Goal: Transaction & Acquisition: Purchase product/service

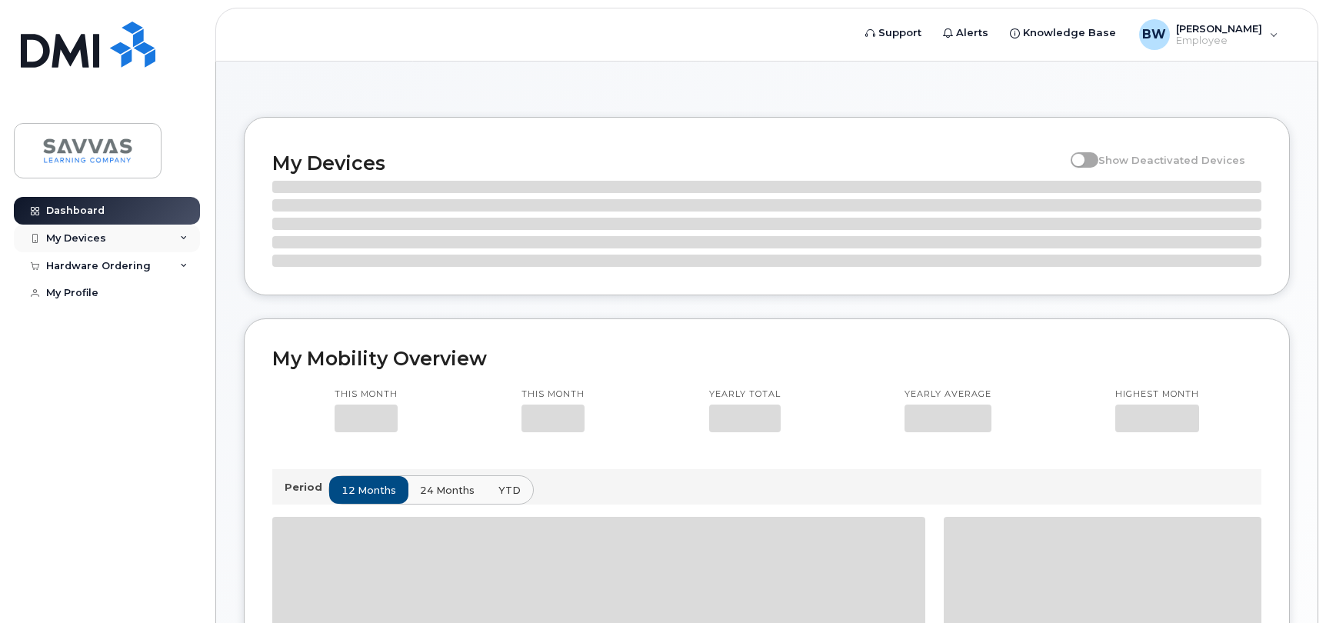
click at [110, 245] on div "My Devices" at bounding box center [107, 239] width 186 height 28
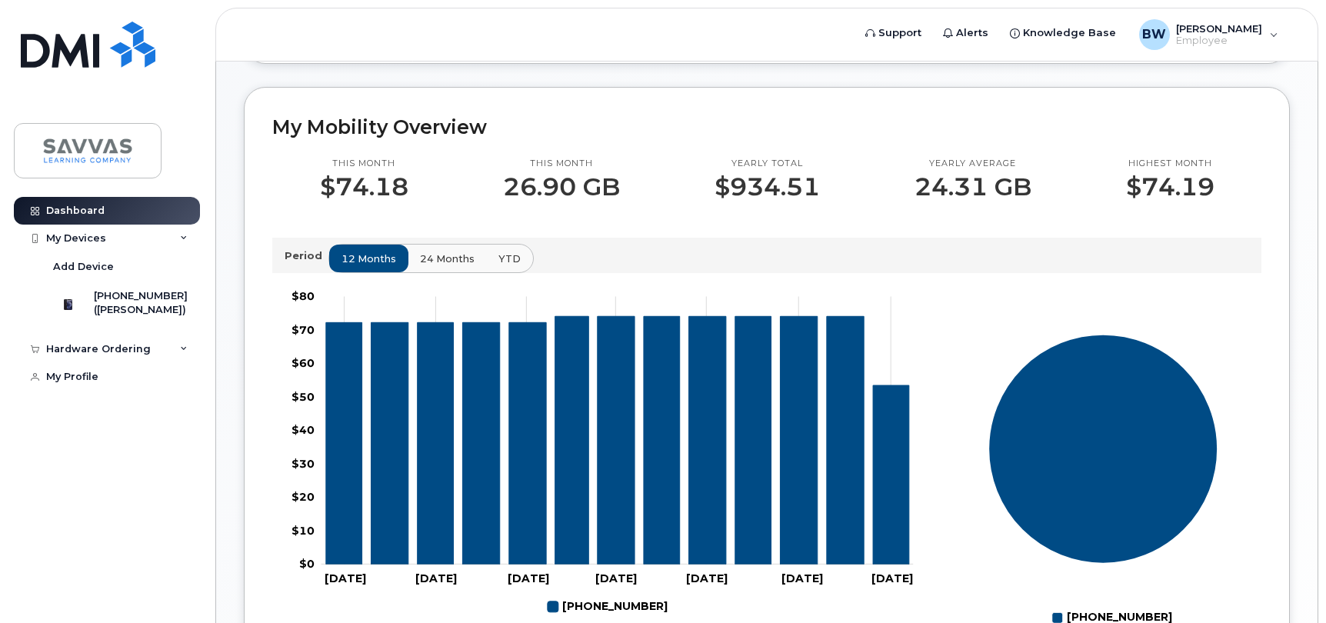
scroll to position [412, 0]
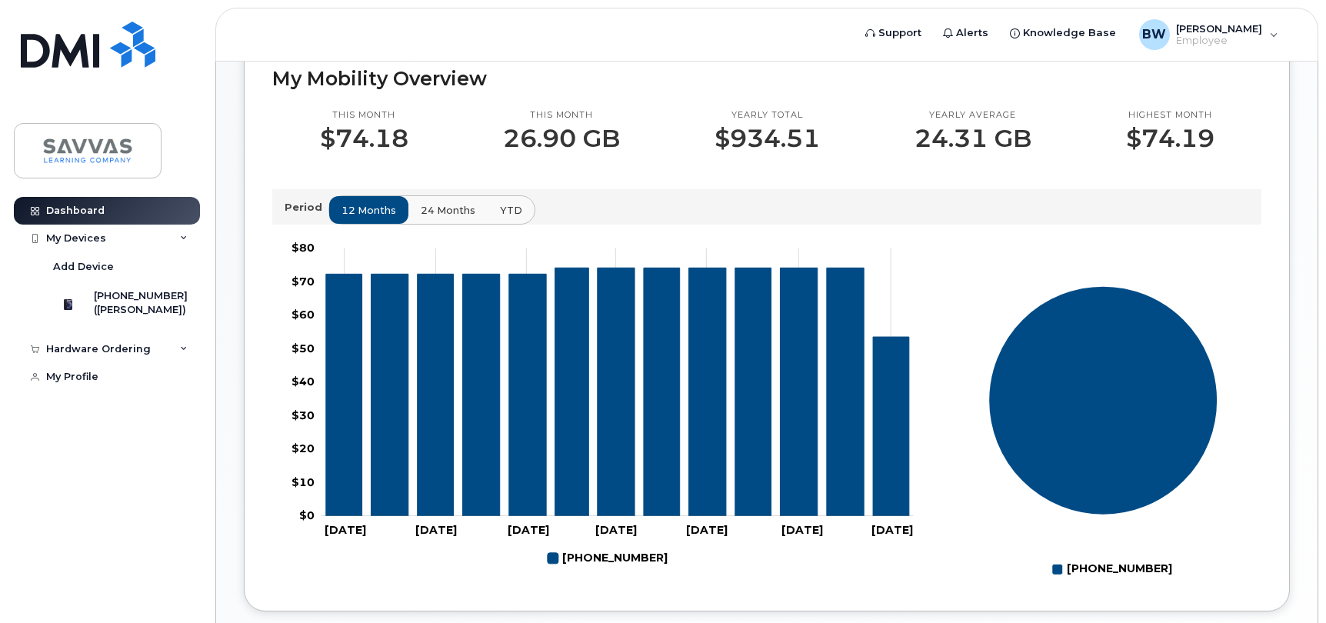
click at [439, 218] on span "24 months" at bounding box center [448, 210] width 55 height 15
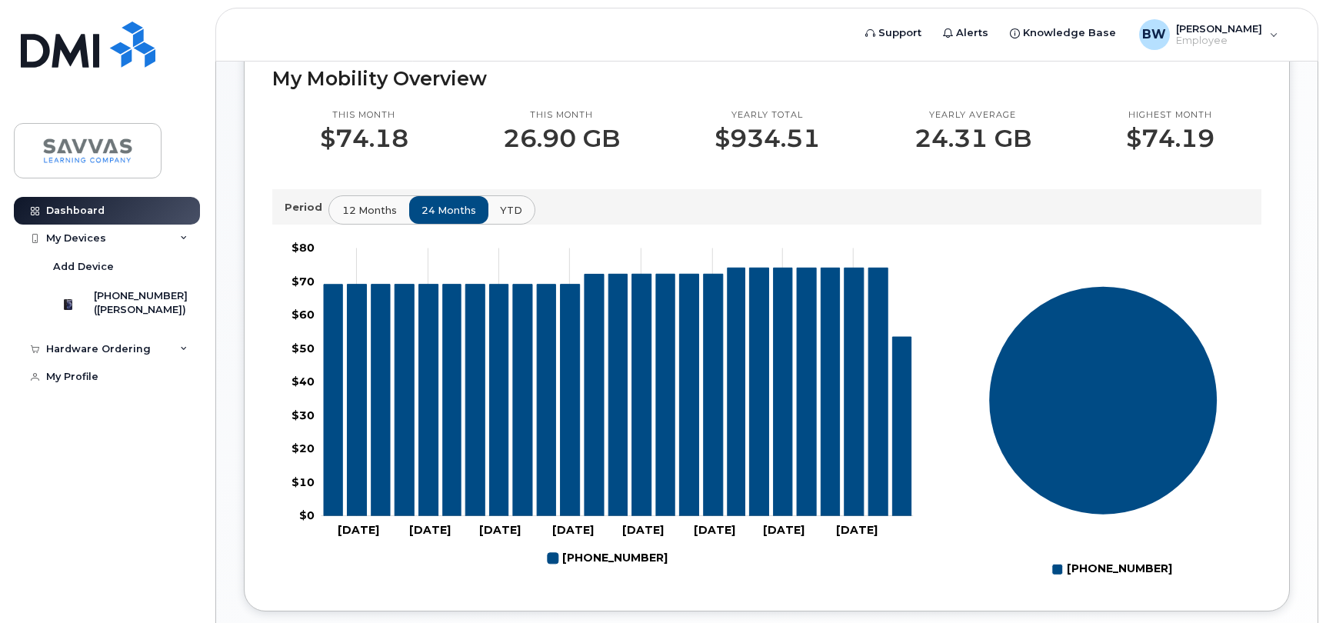
click at [380, 218] on span "12 months" at bounding box center [369, 210] width 55 height 15
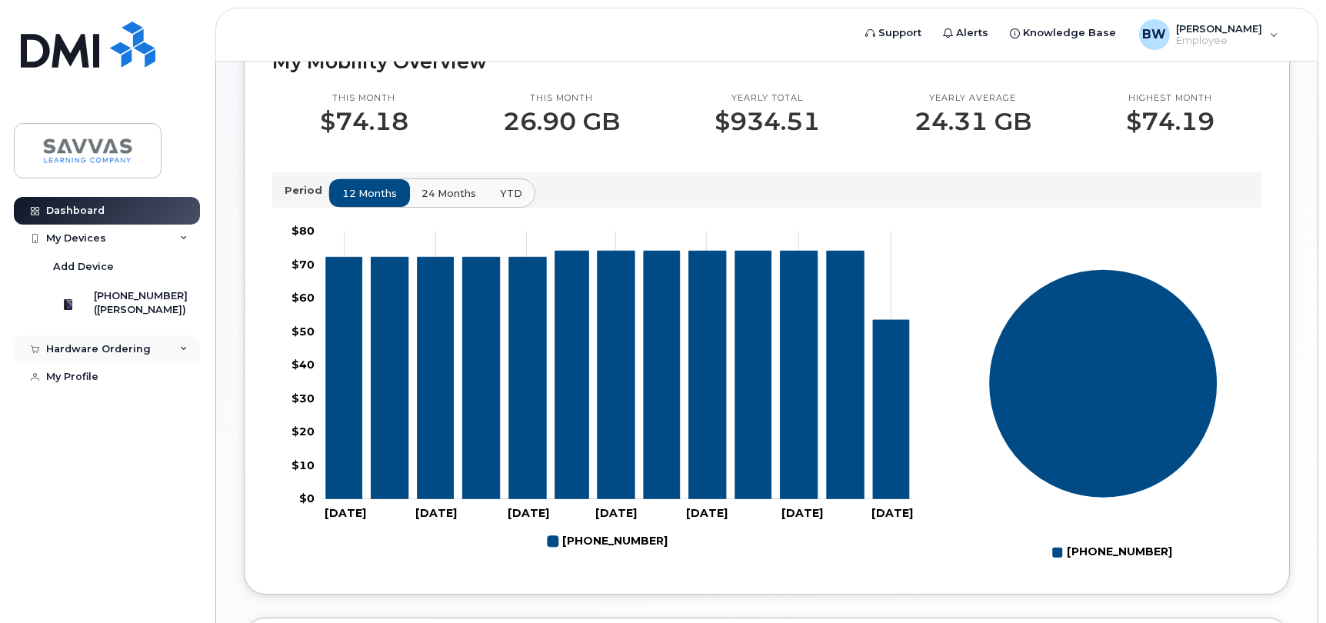
scroll to position [432, 0]
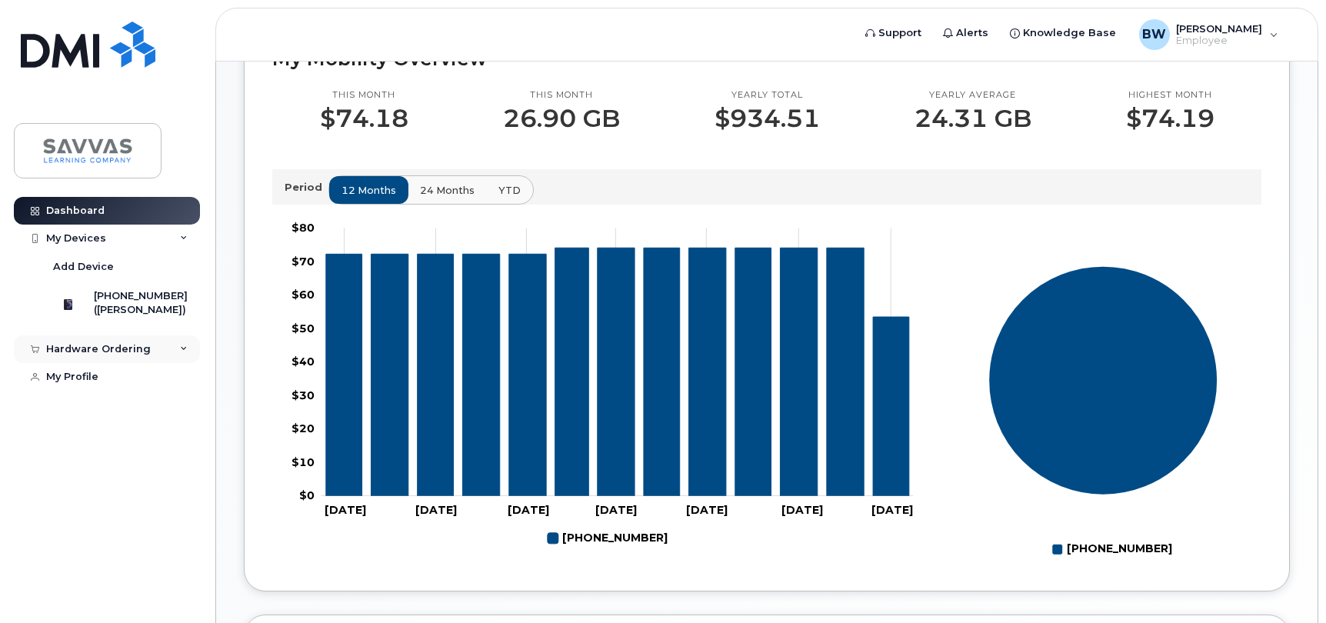
click at [176, 363] on div "Hardware Ordering" at bounding box center [107, 349] width 186 height 28
click at [97, 385] on div "New Order" at bounding box center [82, 378] width 58 height 14
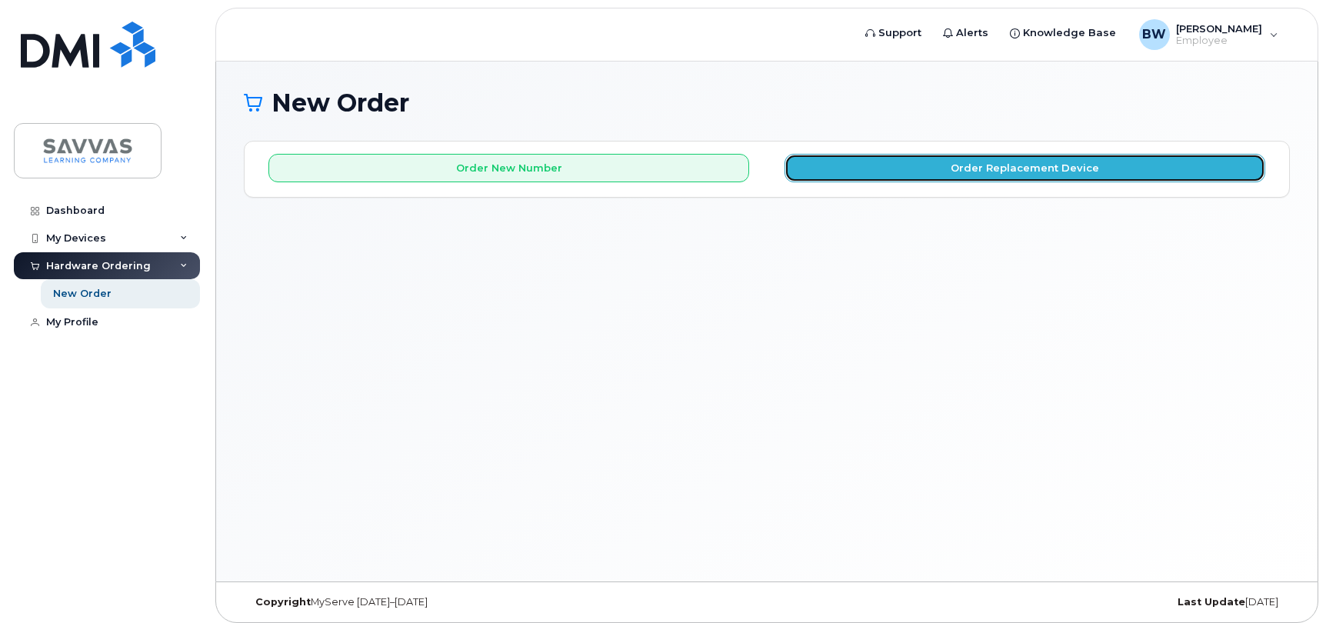
click at [955, 170] on button "Order Replacement Device" at bounding box center [1025, 168] width 481 height 28
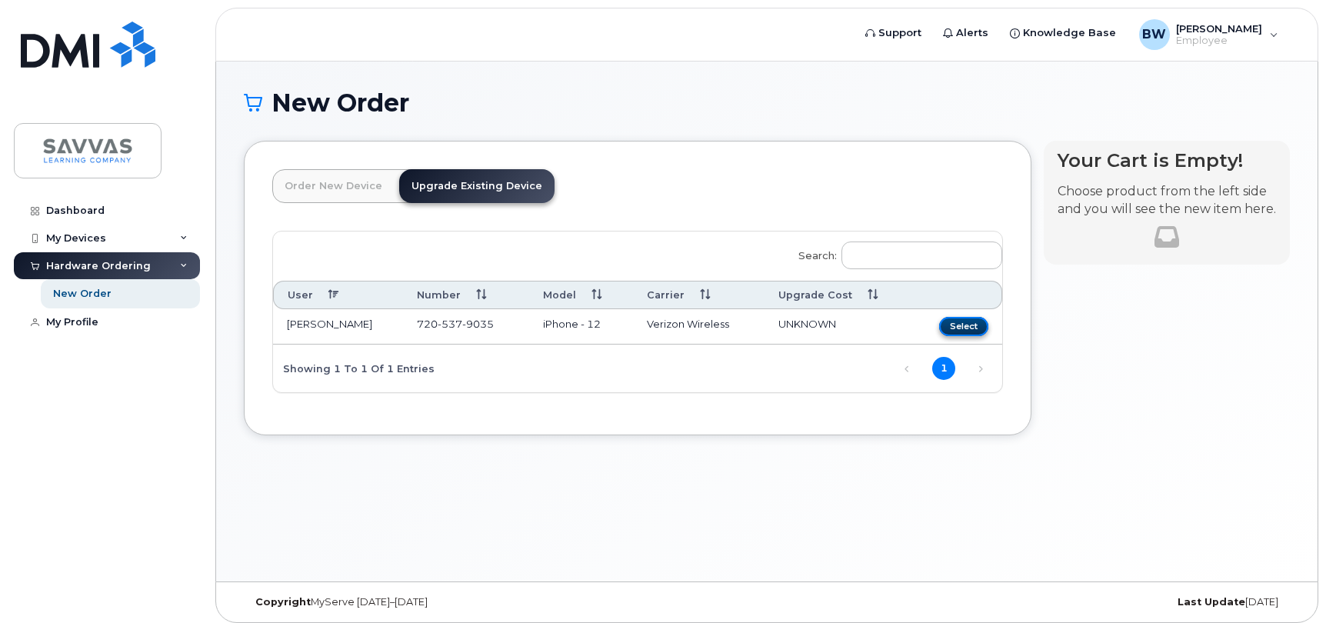
click at [964, 328] on button "Select" at bounding box center [963, 326] width 49 height 19
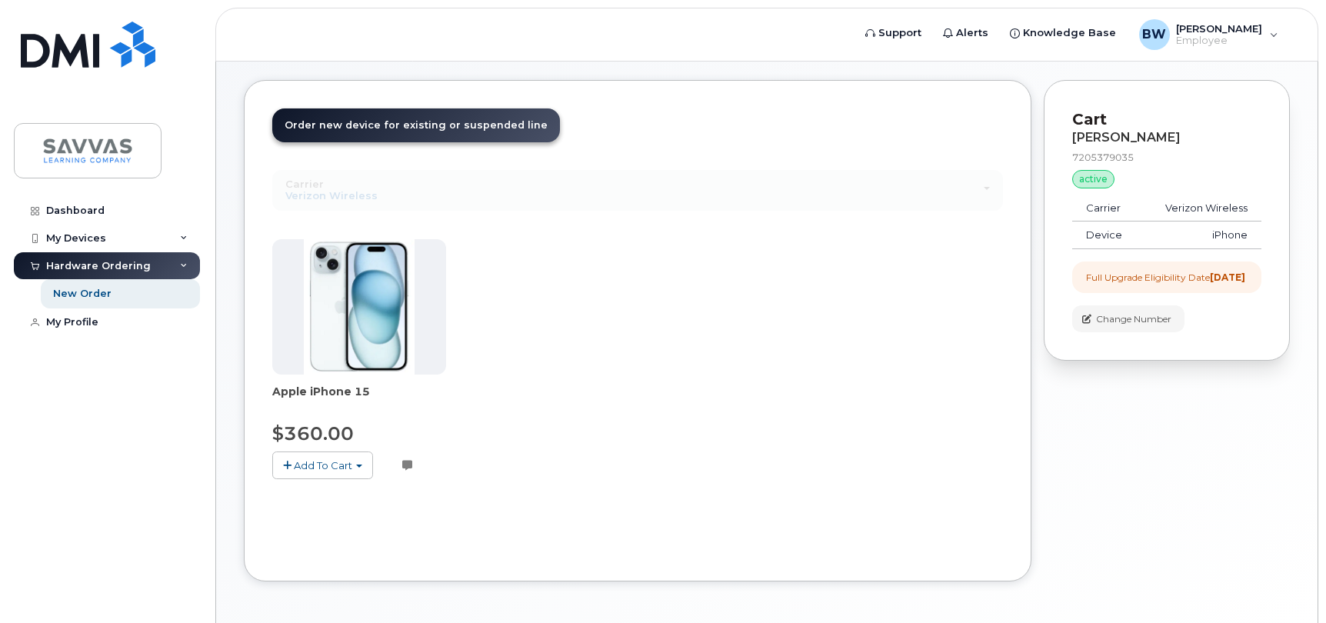
scroll to position [67, 0]
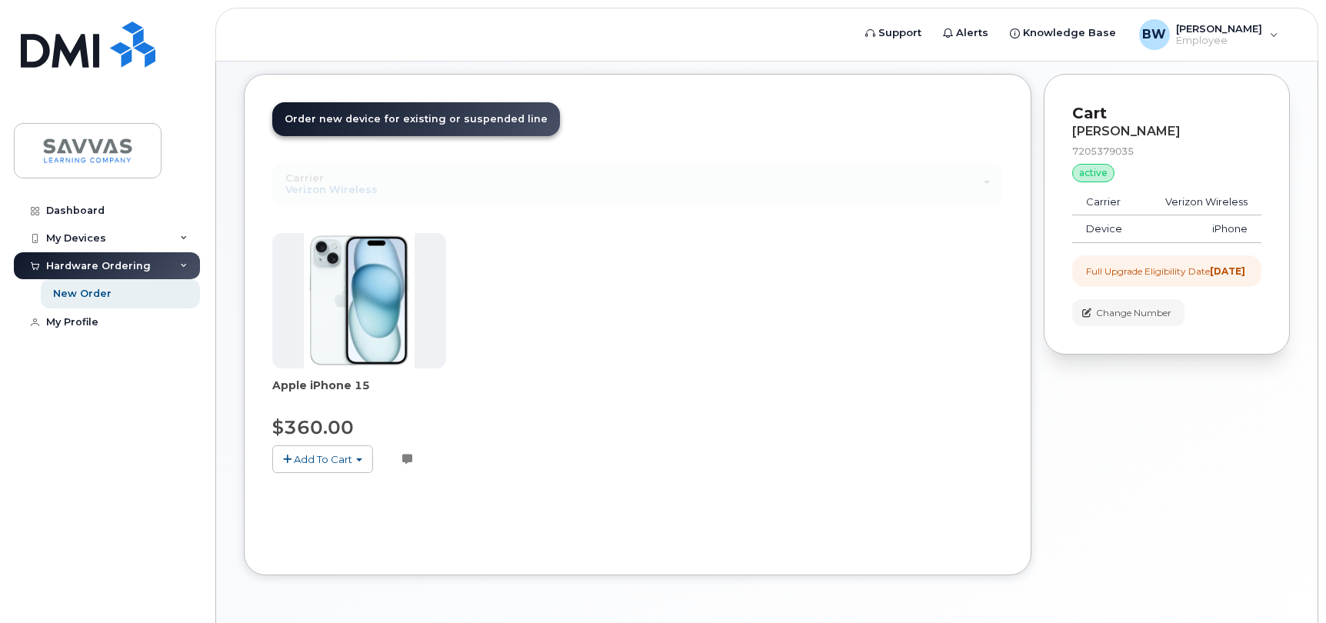
click at [342, 457] on span "Add To Cart" at bounding box center [323, 459] width 58 height 12
click at [313, 462] on span "Add To Cart" at bounding box center [323, 459] width 58 height 12
click at [289, 459] on span "button" at bounding box center [287, 460] width 8 height 10
click at [305, 492] on link "$360.00 - 3 Year Upgrade (128GB)" at bounding box center [379, 488] width 207 height 19
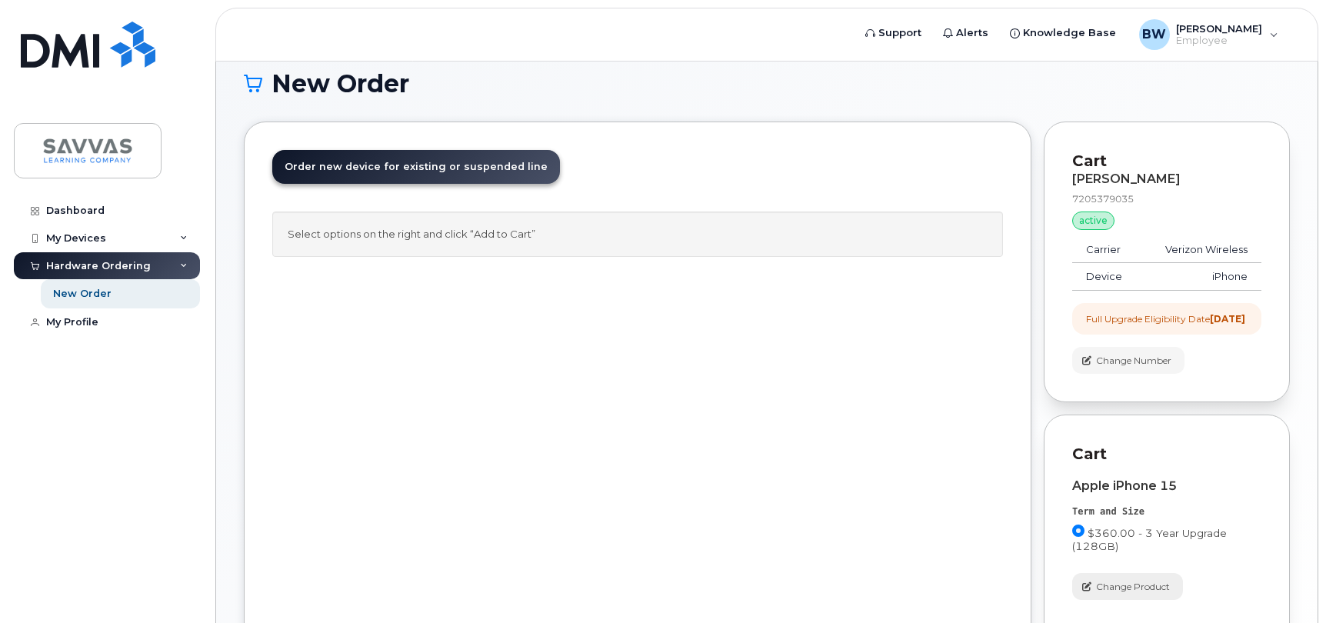
scroll to position [0, 0]
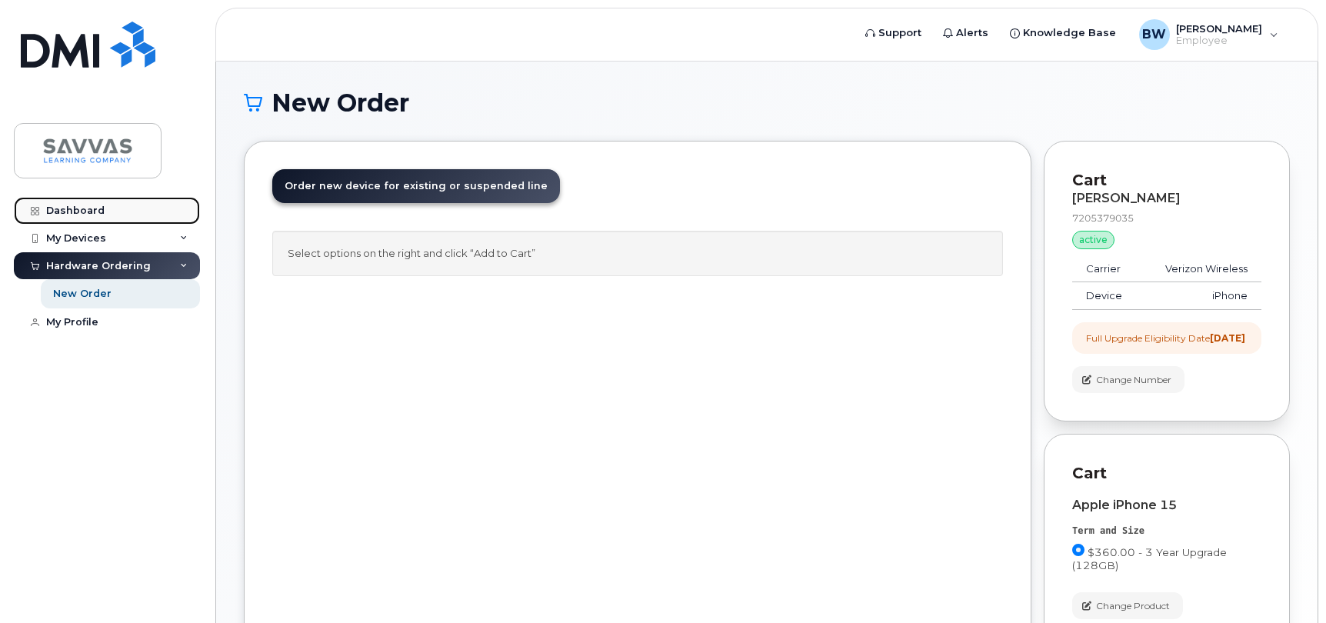
click at [92, 215] on div "Dashboard" at bounding box center [75, 211] width 58 height 12
